Goal: Information Seeking & Learning: Compare options

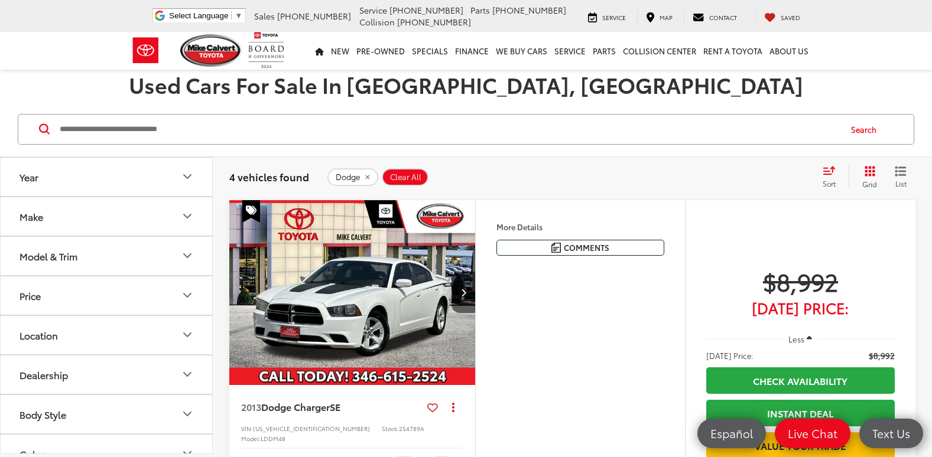
click at [126, 129] on input "Search by Make, Model, or Keyword" at bounding box center [449, 129] width 781 height 28
paste input "******"
type input "******"
click at [856, 131] on button "Search" at bounding box center [867, 130] width 54 height 30
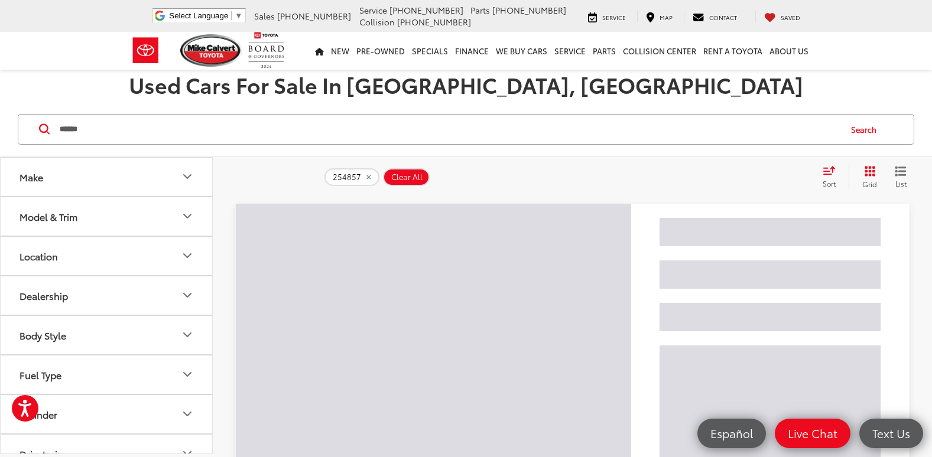
scroll to position [44, 0]
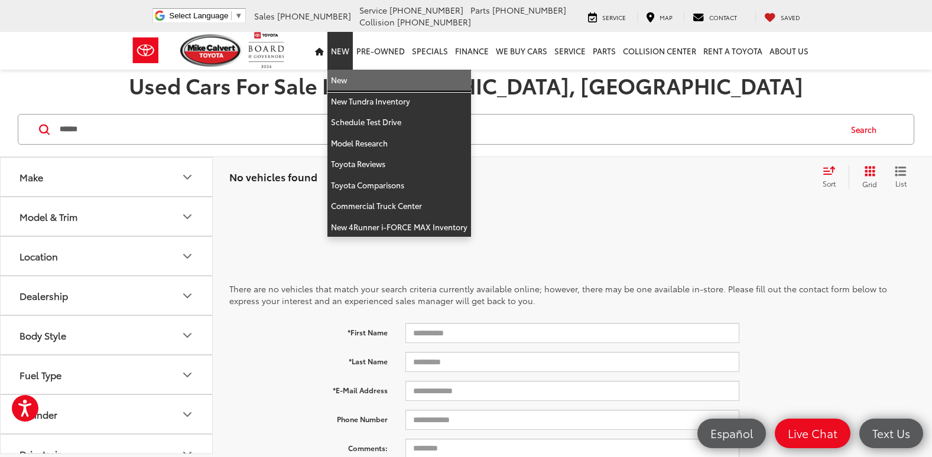
click at [355, 83] on link "New" at bounding box center [399, 80] width 144 height 21
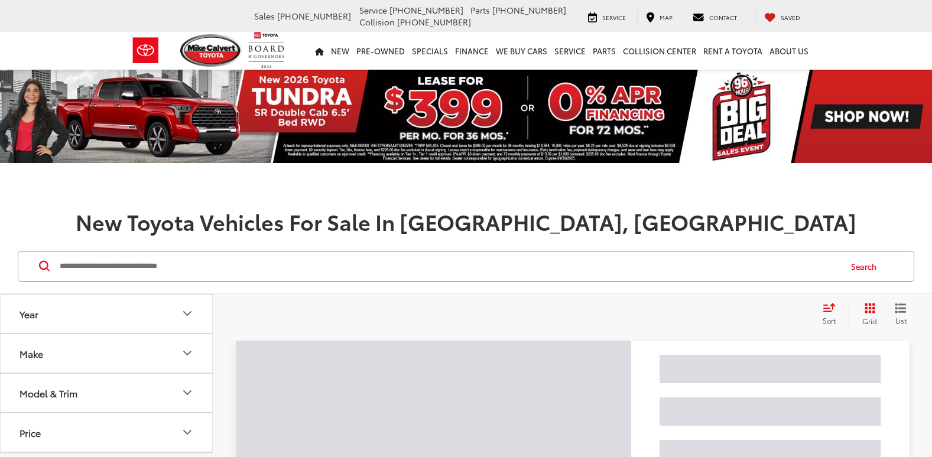
click at [368, 270] on input "Search by Make, Model, or Keyword" at bounding box center [449, 266] width 781 height 28
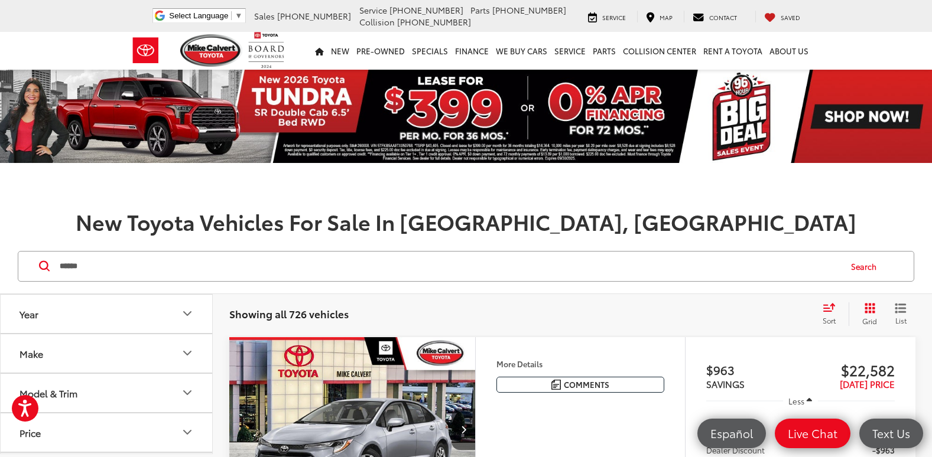
type input "******"
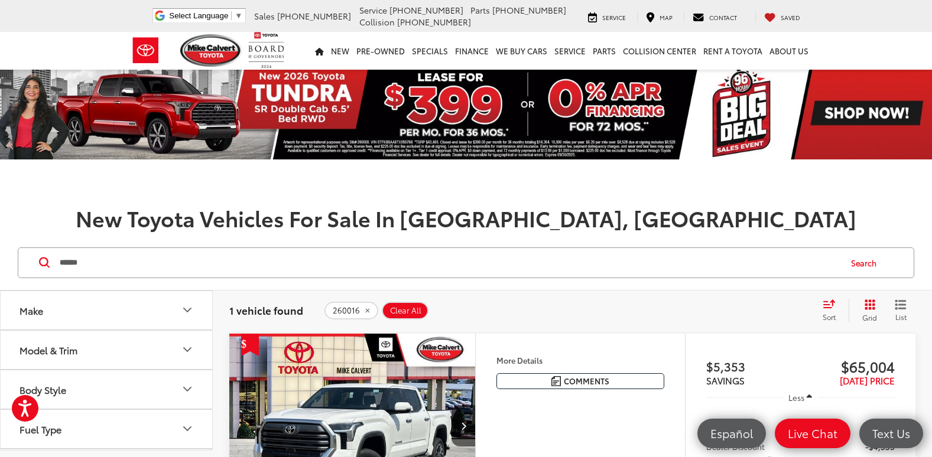
scroll to position [236, 0]
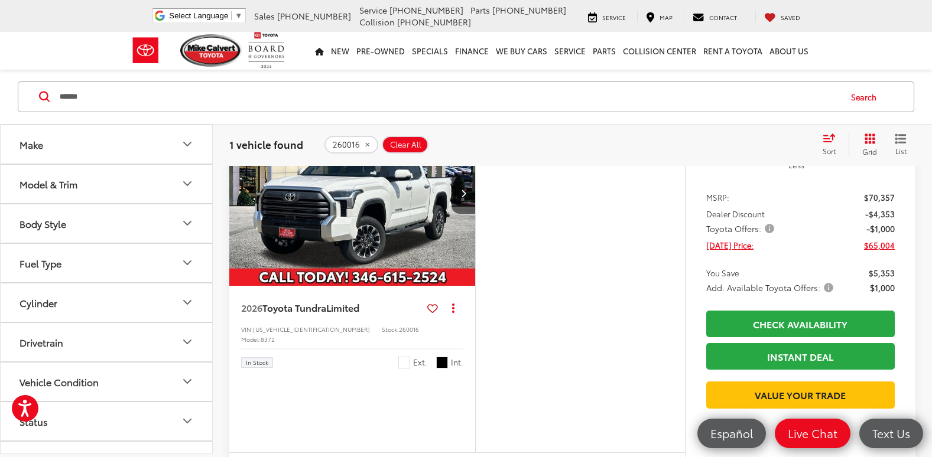
click at [769, 228] on span "Toyota Offers:" at bounding box center [741, 229] width 70 height 12
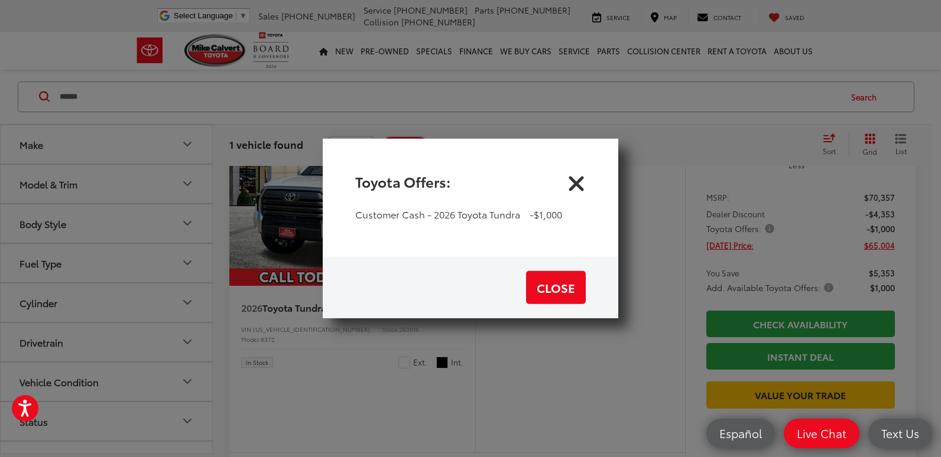
click at [576, 180] on icon "Close" at bounding box center [576, 181] width 19 height 19
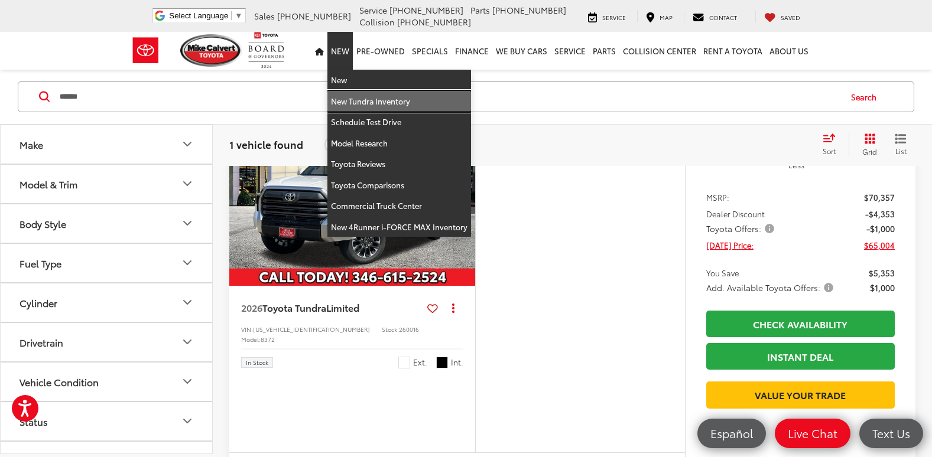
click at [368, 102] on link "New Tundra Inventory" at bounding box center [399, 101] width 144 height 21
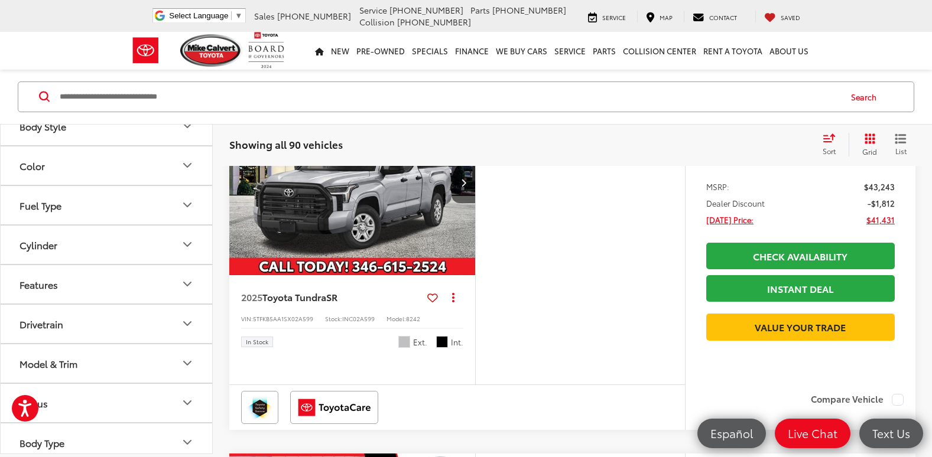
scroll to position [344, 0]
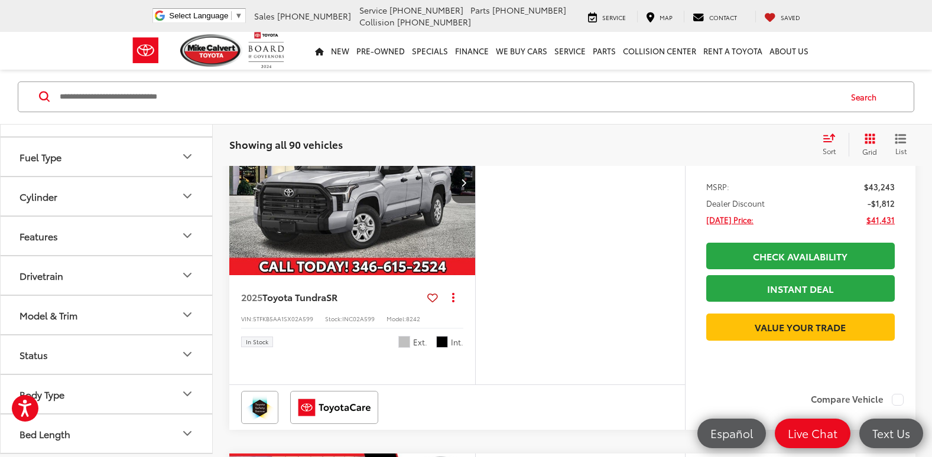
click at [122, 309] on button "Model & Trim" at bounding box center [107, 315] width 213 height 38
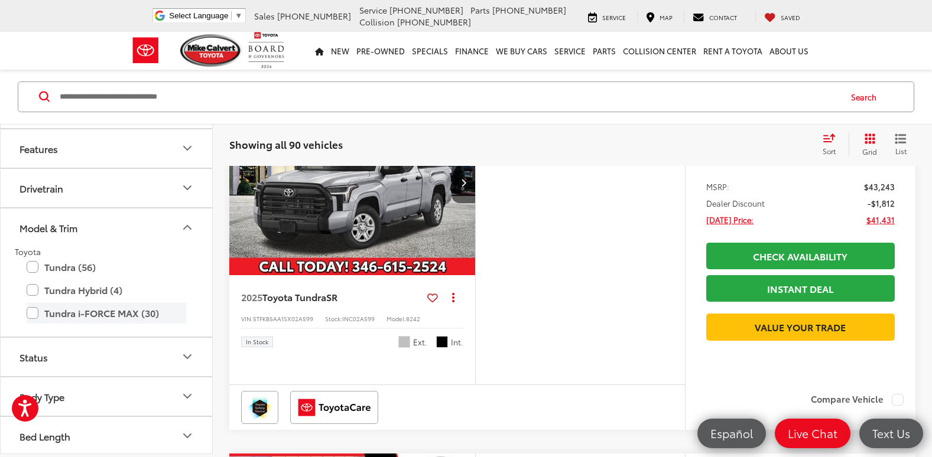
scroll to position [434, 0]
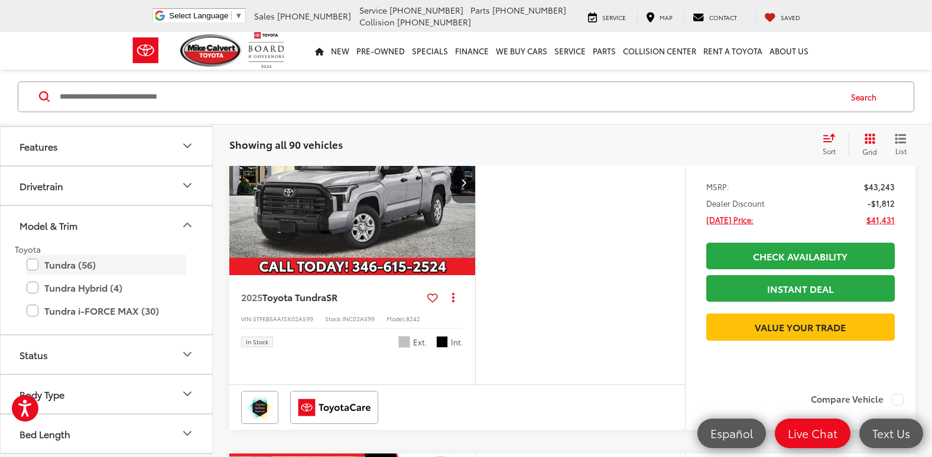
click at [30, 265] on label "Tundra (56)" at bounding box center [107, 265] width 160 height 21
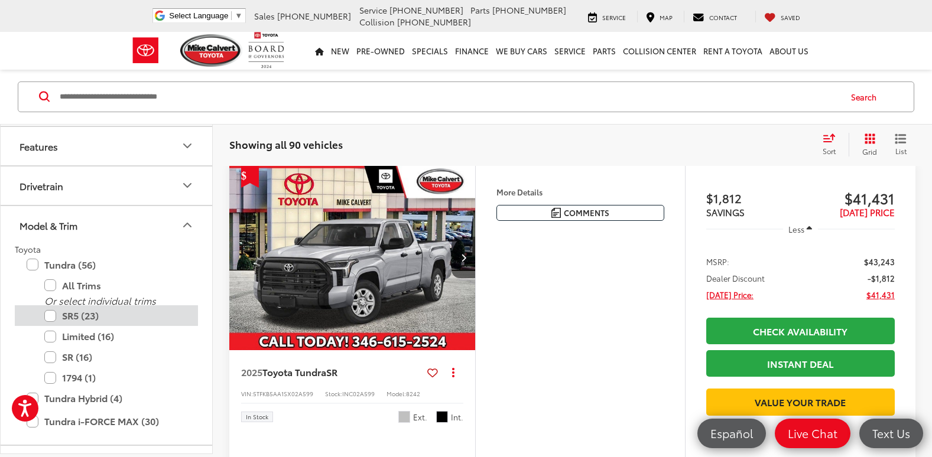
scroll to position [159, 0]
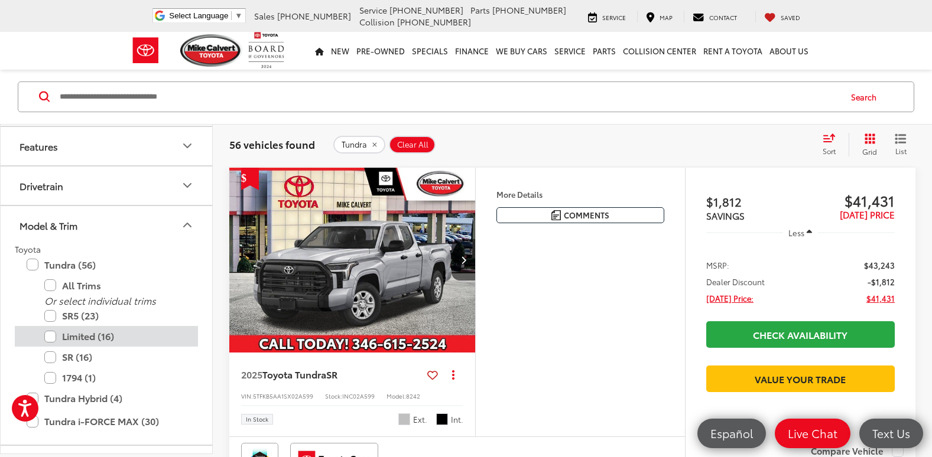
click at [52, 338] on label "Limited (16)" at bounding box center [115, 337] width 142 height 21
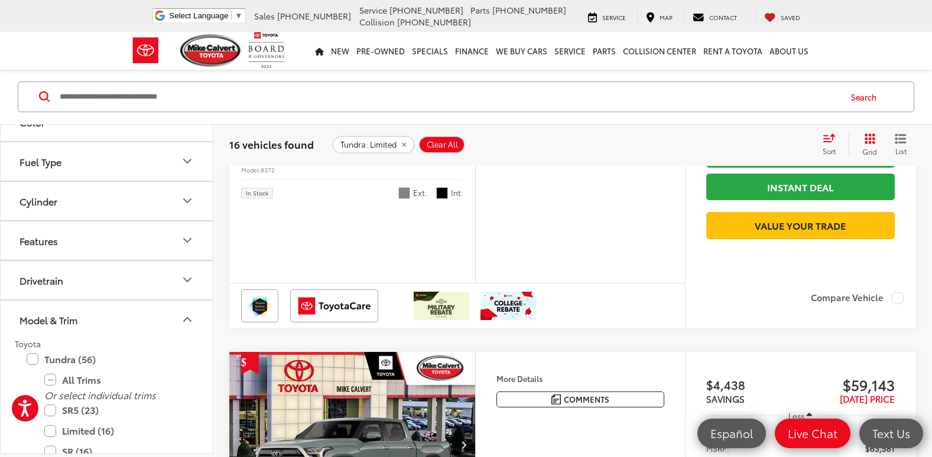
scroll to position [309, 0]
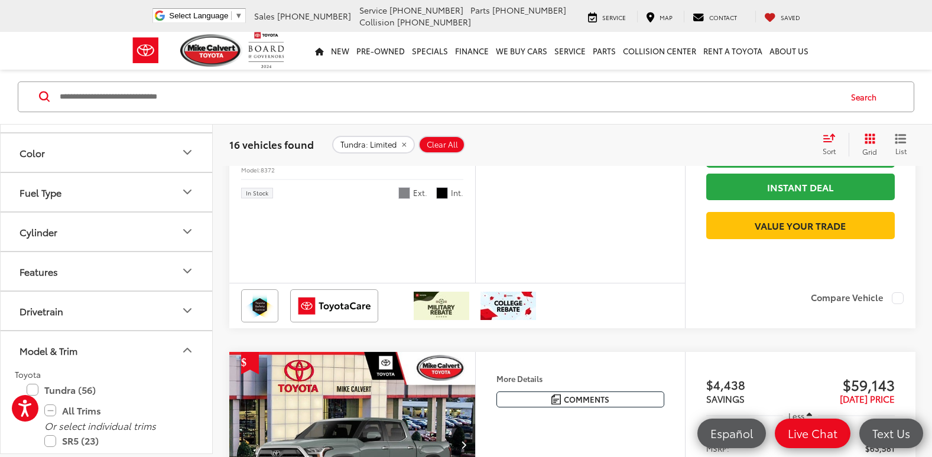
click at [115, 148] on button "Color" at bounding box center [107, 153] width 213 height 38
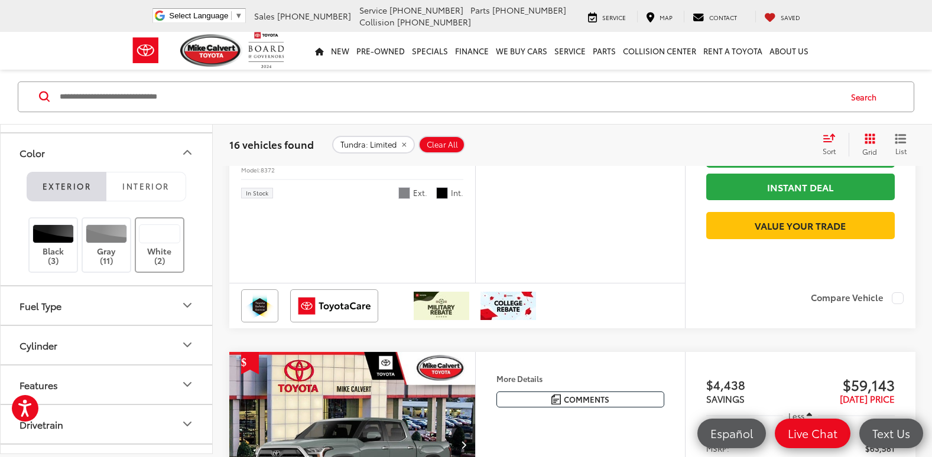
click at [165, 232] on div at bounding box center [160, 234] width 42 height 19
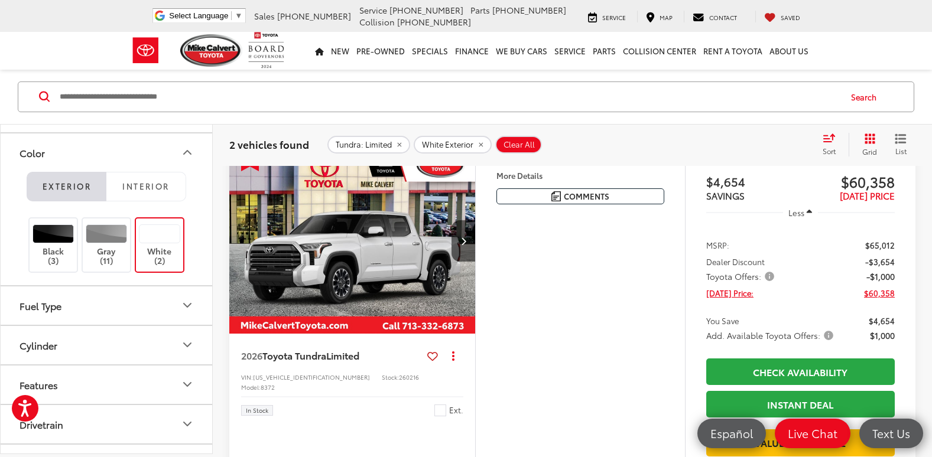
scroll to position [159, 0]
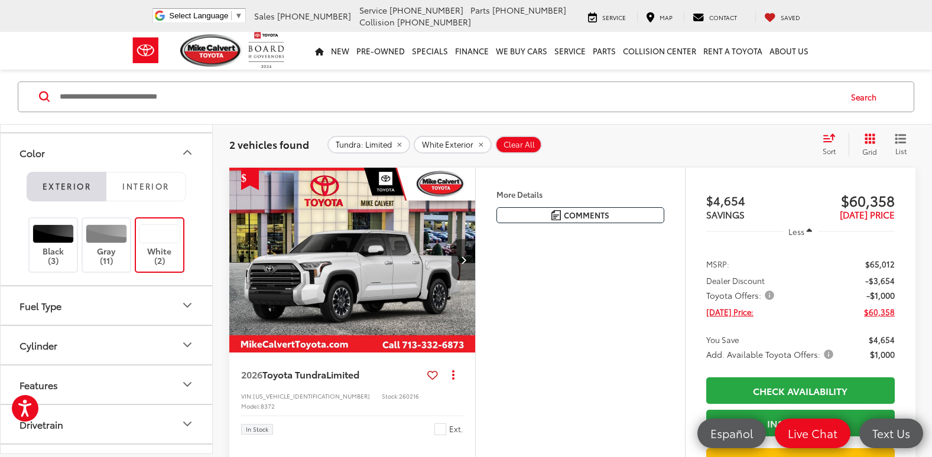
click at [771, 294] on span "Toyota Offers:" at bounding box center [741, 296] width 70 height 12
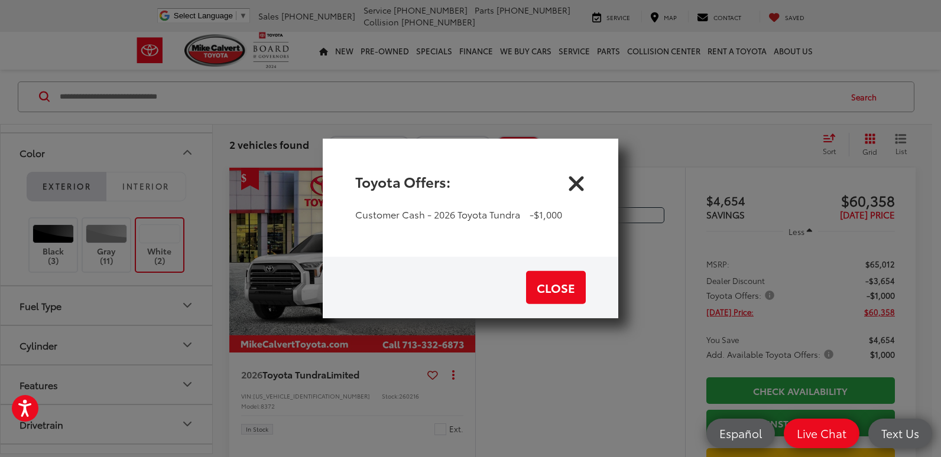
click at [576, 178] on icon "Close" at bounding box center [576, 181] width 19 height 19
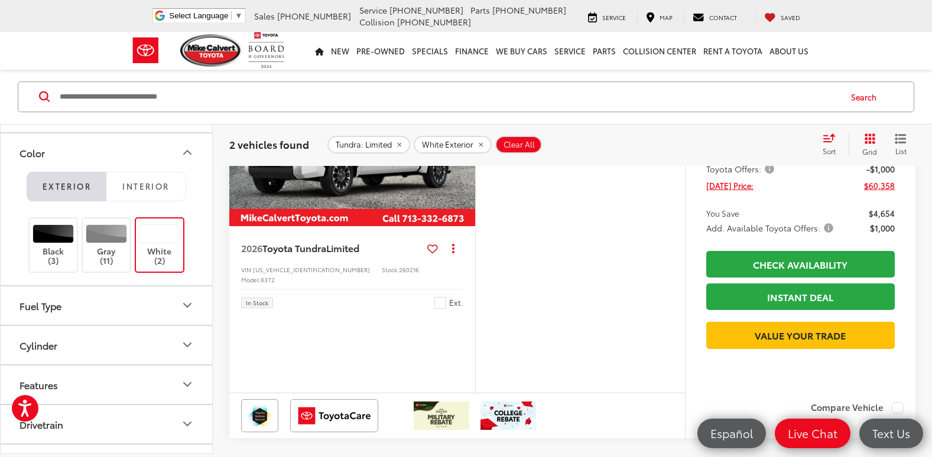
scroll to position [264, 0]
